Goal: Task Accomplishment & Management: Complete application form

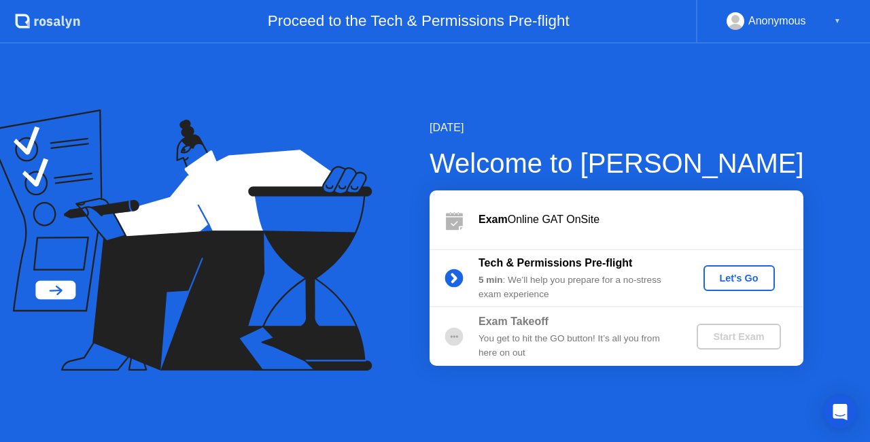
click at [725, 276] on div "Let's Go" at bounding box center [739, 277] width 60 height 11
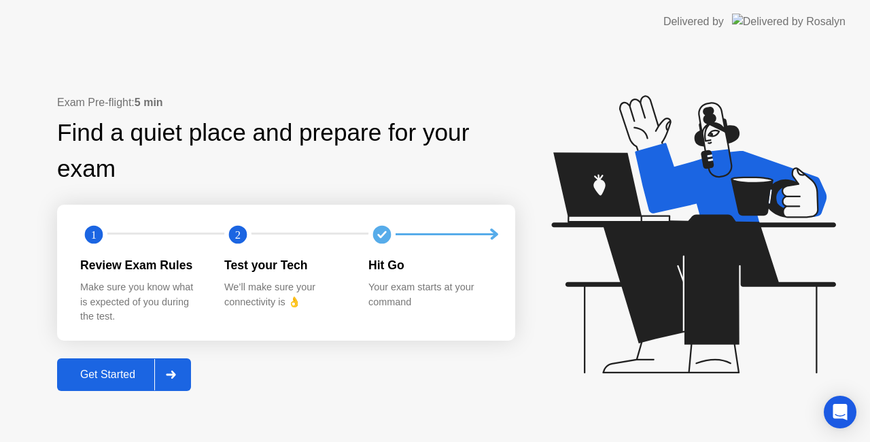
click at [94, 369] on div "Get Started" at bounding box center [107, 374] width 93 height 12
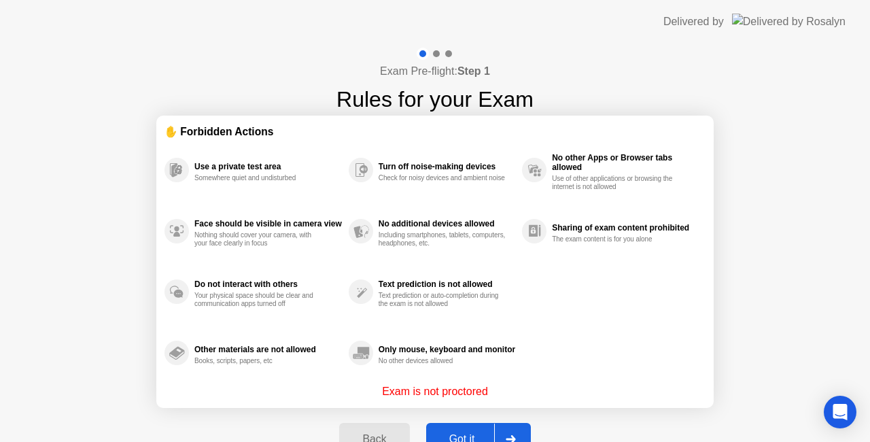
click at [478, 433] on div "Got it" at bounding box center [462, 439] width 64 height 12
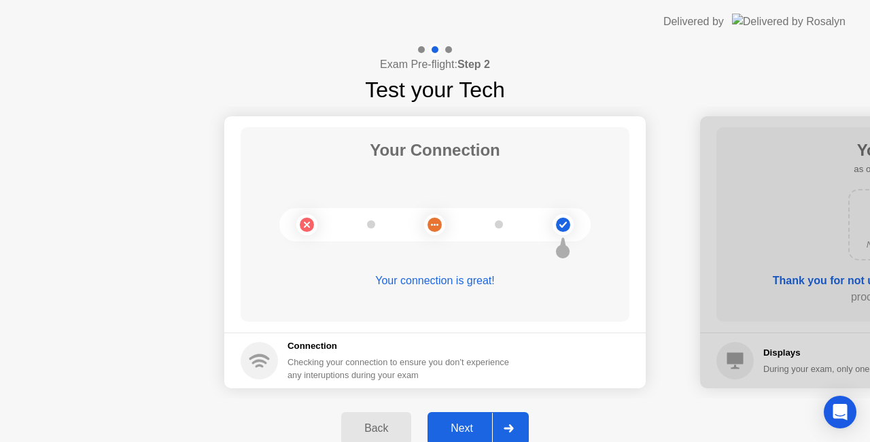
click at [478, 432] on div "Next" at bounding box center [462, 428] width 60 height 12
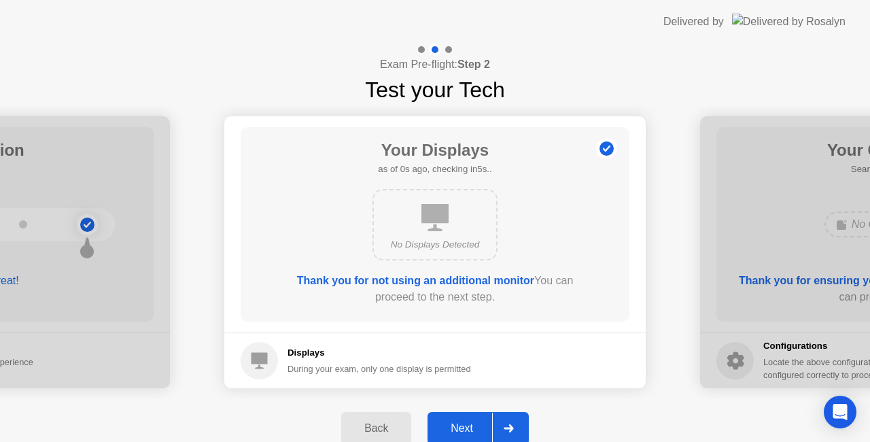
click at [478, 432] on div "Next" at bounding box center [462, 428] width 60 height 12
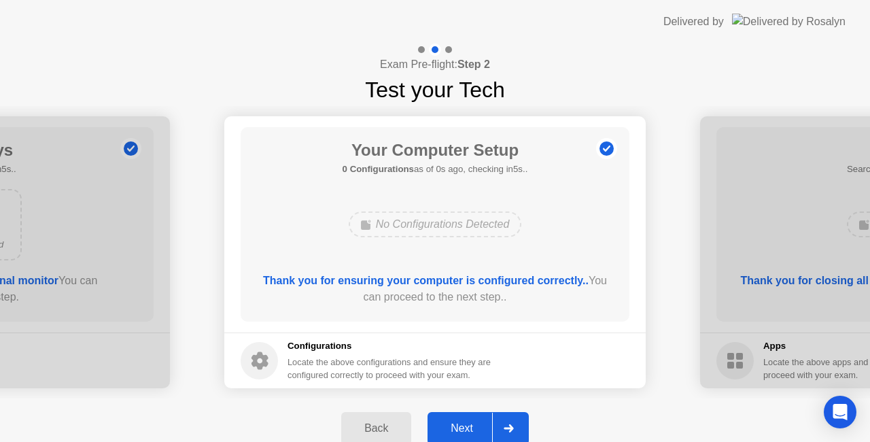
click at [478, 432] on div "Next" at bounding box center [462, 428] width 60 height 12
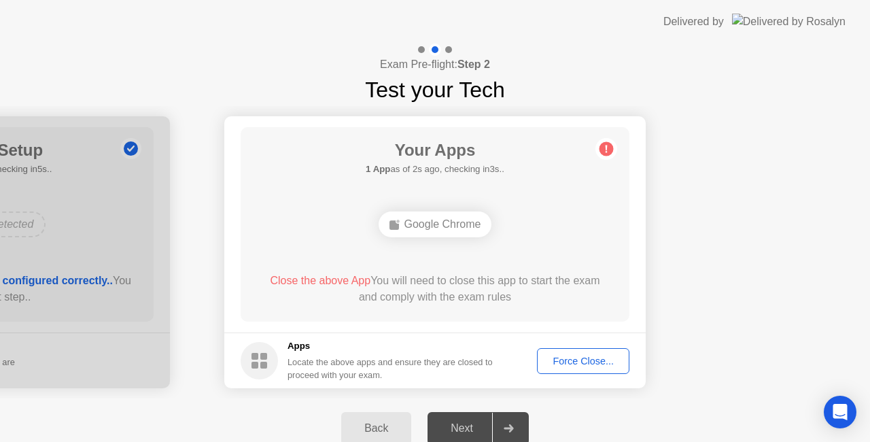
click at [603, 364] on div "Force Close..." at bounding box center [583, 360] width 83 height 11
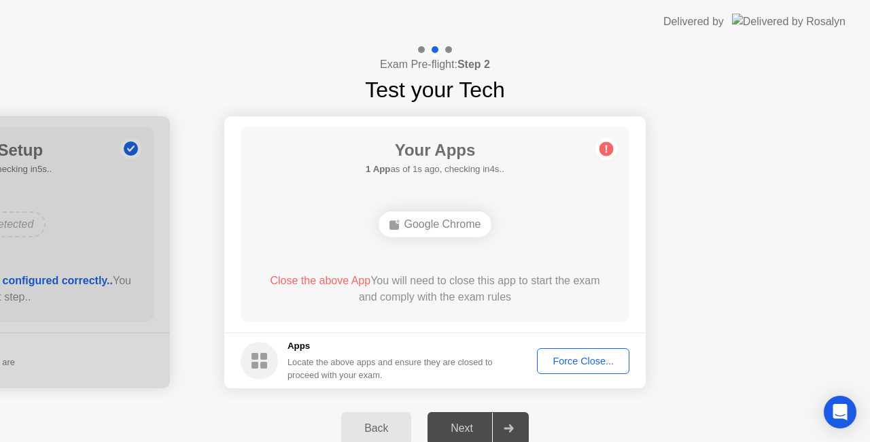
click at [574, 355] on div "Force Close..." at bounding box center [583, 360] width 83 height 11
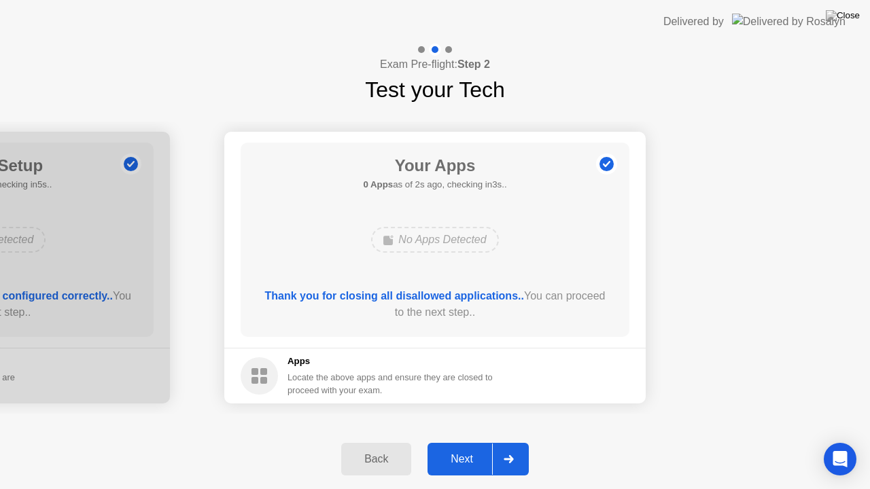
click at [504, 441] on icon at bounding box center [509, 459] width 10 height 8
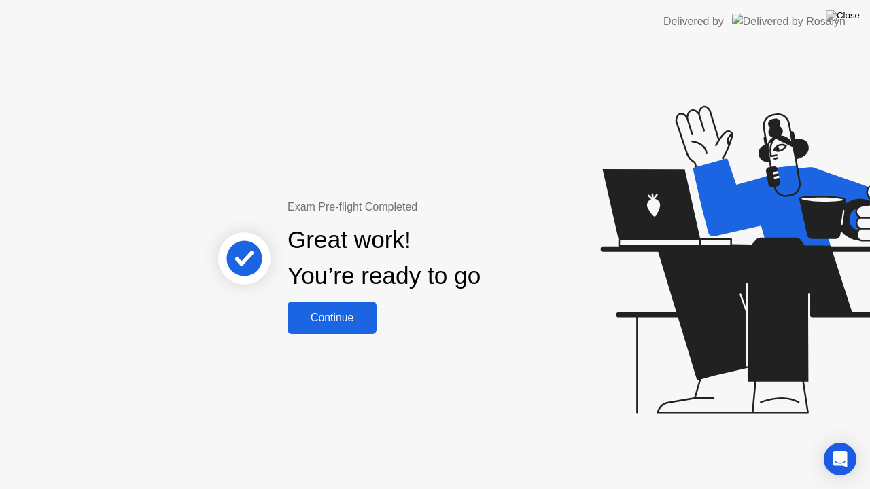
click at [336, 313] on div "Continue" at bounding box center [332, 318] width 81 height 12
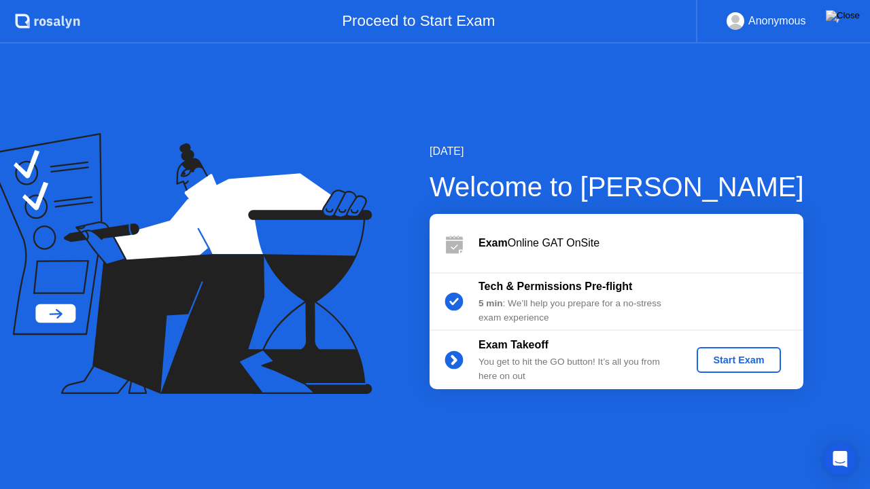
click at [737, 355] on div "Start Exam" at bounding box center [738, 360] width 73 height 11
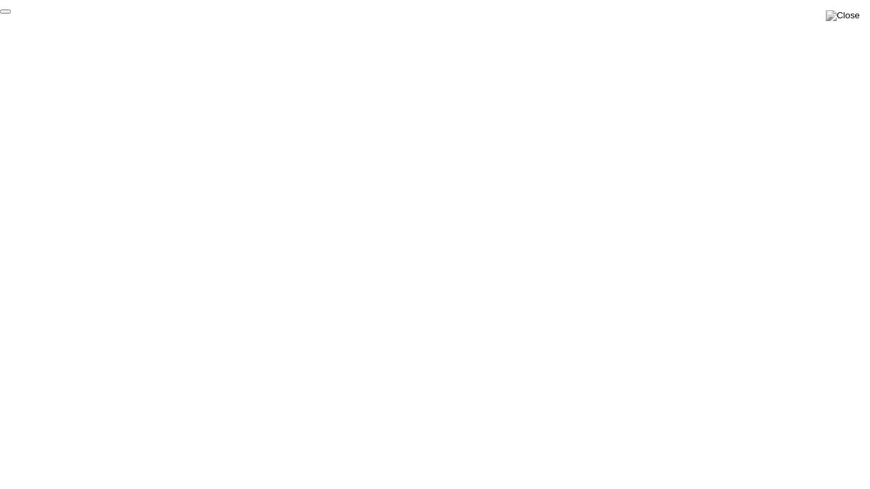
click div "End Proctoring Session"
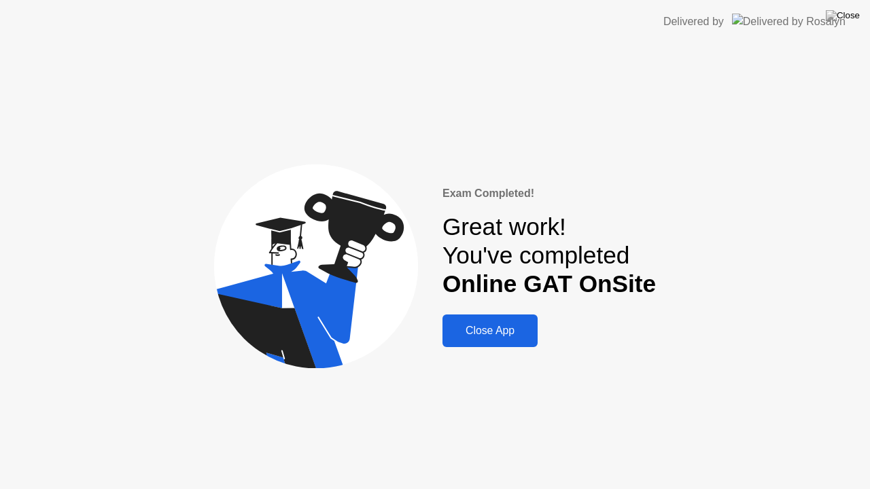
click at [488, 330] on div "Close App" at bounding box center [489, 331] width 87 height 12
